Goal: Task Accomplishment & Management: Complete application form

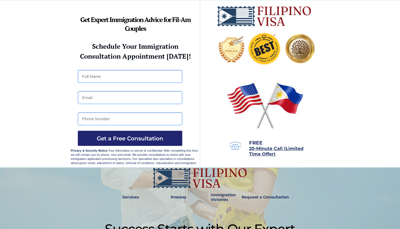
click at [96, 78] on input "text" at bounding box center [130, 76] width 104 height 13
type input "[PERSON_NAME]"
click at [86, 98] on input "email" at bounding box center [130, 97] width 104 height 13
type input "f"
type input "ronneloparenas@gmail.com"
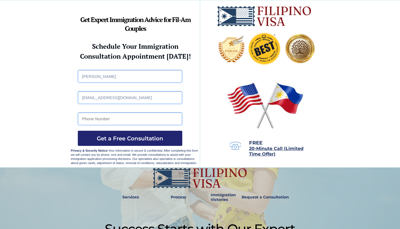
click at [123, 124] on input "tel" at bounding box center [130, 118] width 104 height 13
type input "09991813273"
click at [129, 137] on span "Get a Free Consultation" at bounding box center [130, 138] width 104 height 7
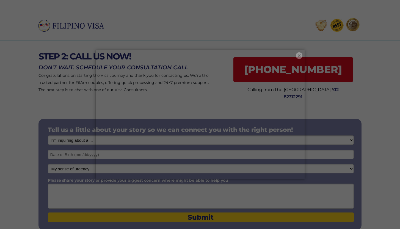
click at [297, 53] on button "×" at bounding box center [299, 55] width 7 height 7
